Goal: Find specific page/section: Find specific page/section

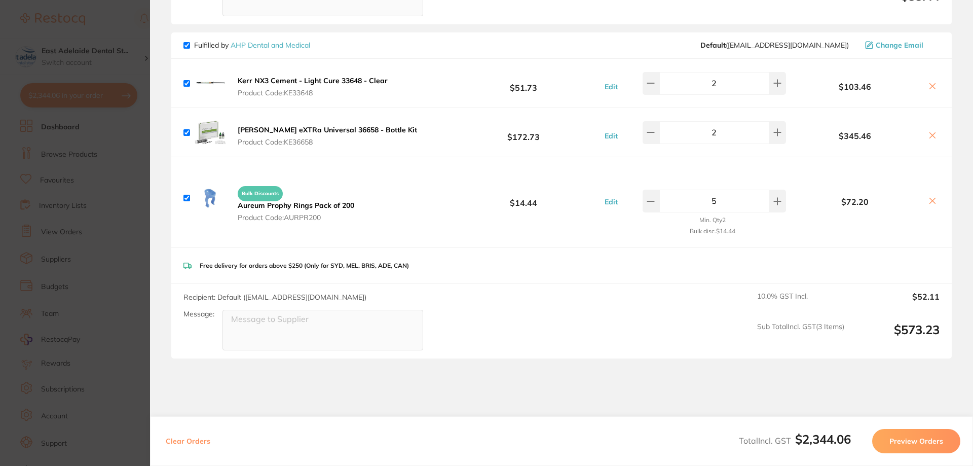
scroll to position [1528, 0]
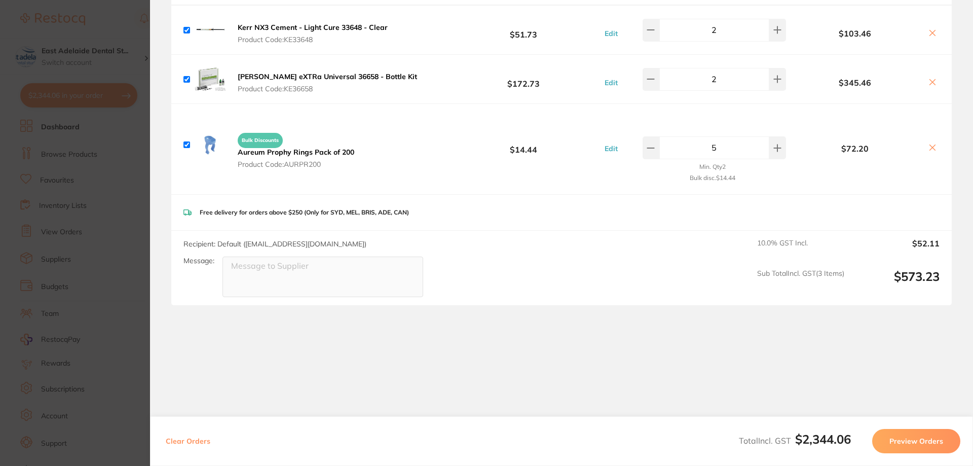
click at [100, 216] on section "Update RRP Set your pre negotiated price for this item. Item Agreed RRP (excl. …" at bounding box center [486, 233] width 973 height 466
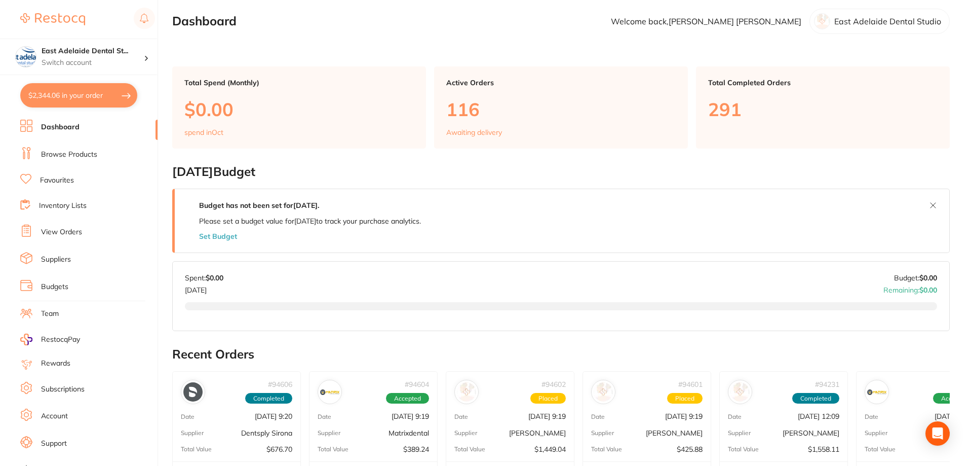
click at [62, 152] on link "Browse Products" at bounding box center [69, 154] width 56 height 10
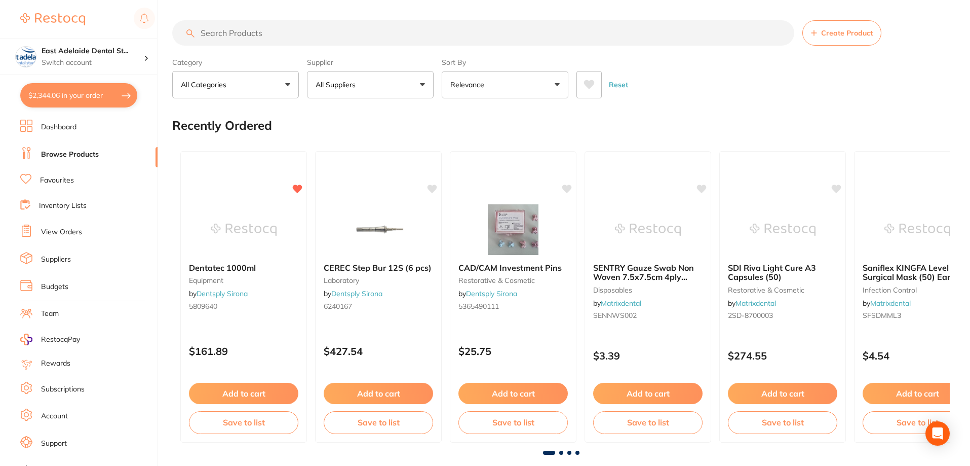
click at [284, 34] on input "search" at bounding box center [483, 32] width 622 height 25
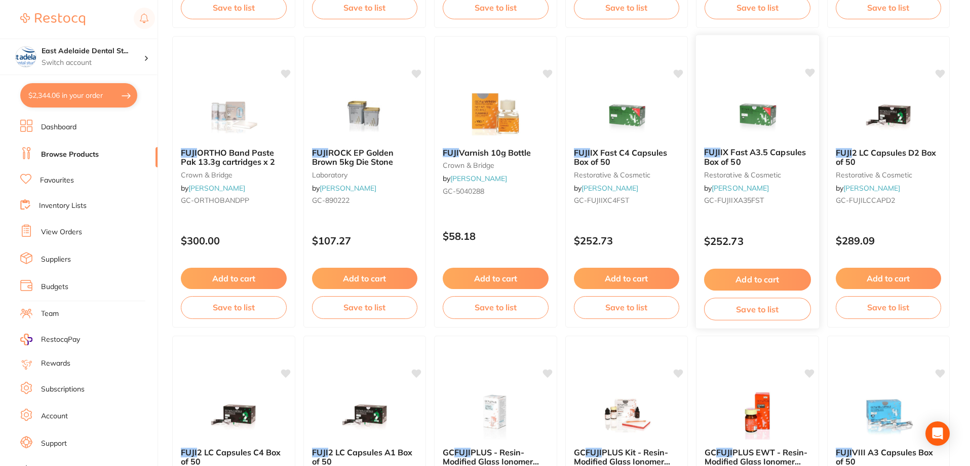
scroll to position [405, 0]
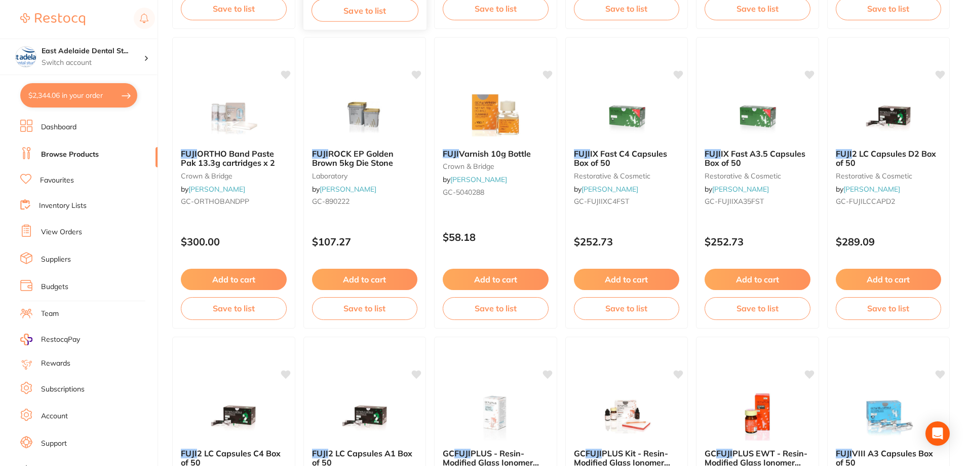
type input "fuji2"
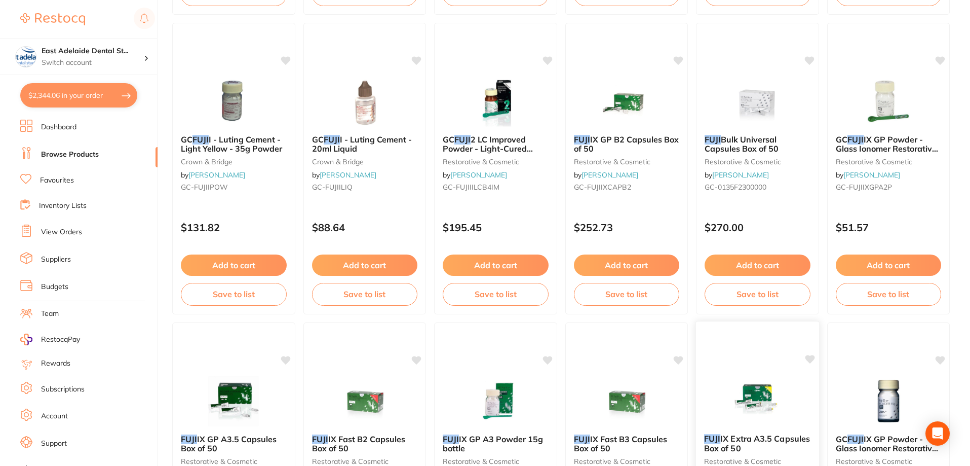
scroll to position [1064, 0]
